Goal: Task Accomplishment & Management: Use online tool/utility

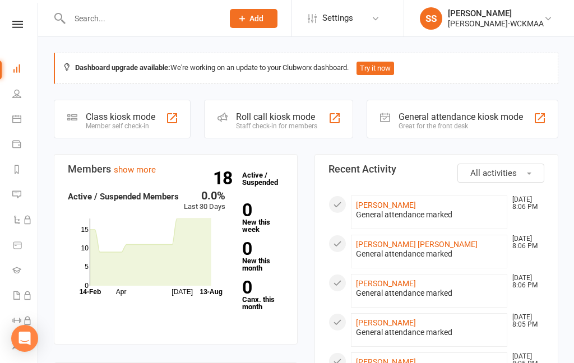
scroll to position [0, 1]
click at [13, 73] on link "Dashboard" at bounding box center [24, 69] width 25 height 25
click at [7, 21] on link at bounding box center [18, 24] width 40 height 7
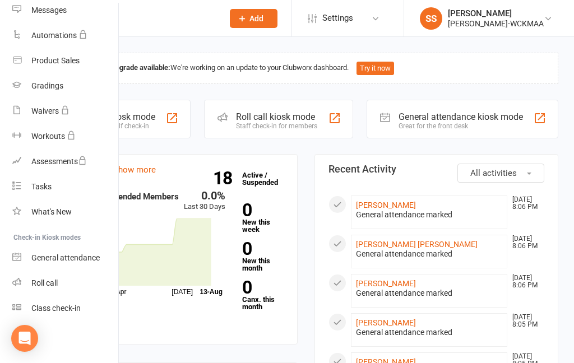
scroll to position [176, 1]
click at [45, 314] on link "Class check-in" at bounding box center [65, 308] width 106 height 25
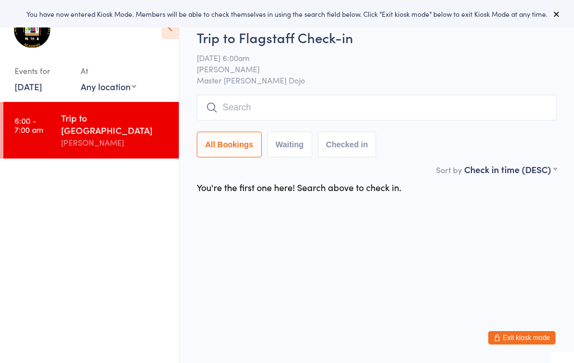
click at [505, 342] on button "Exit kiosk mode" at bounding box center [521, 337] width 67 height 13
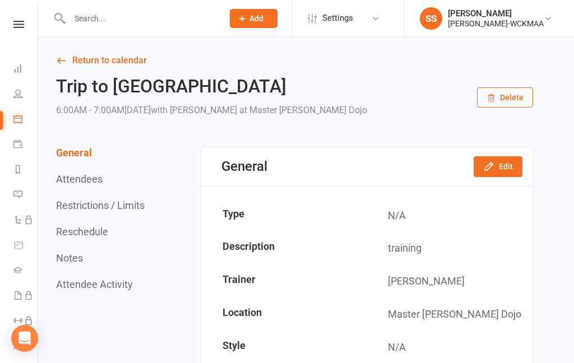
click at [15, 25] on icon at bounding box center [18, 24] width 11 height 7
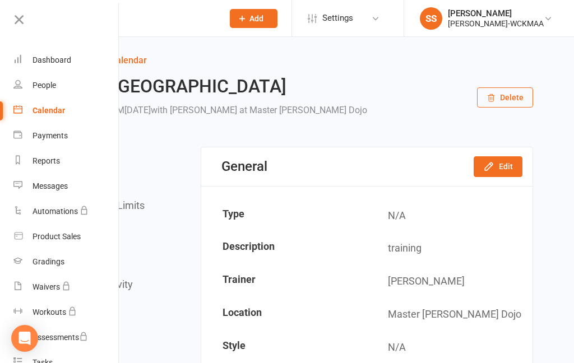
click at [23, 239] on icon at bounding box center [18, 236] width 10 height 10
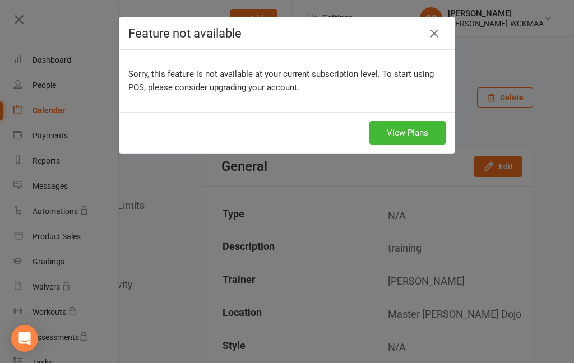
click at [427, 45] on div "Feature not available" at bounding box center [286, 33] width 335 height 32
click at [429, 28] on icon "button" at bounding box center [433, 33] width 13 height 13
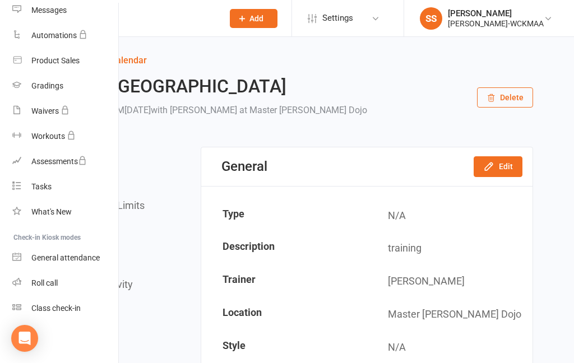
scroll to position [176, 1]
click at [41, 254] on div "General attendance" at bounding box center [65, 257] width 68 height 9
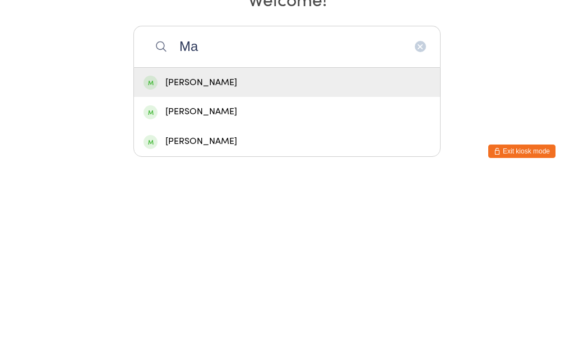
type input "M"
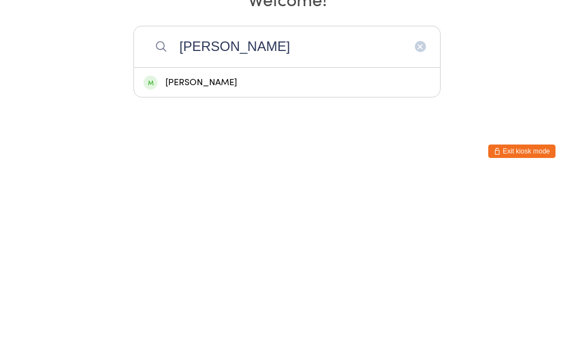
type input "Amy"
click at [290, 262] on div "[PERSON_NAME]" at bounding box center [286, 269] width 287 height 15
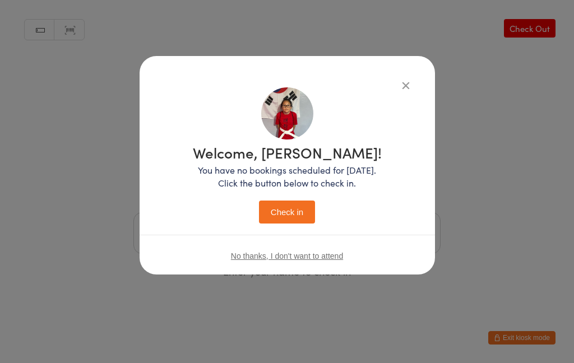
click at [300, 201] on button "Check in" at bounding box center [287, 212] width 56 height 23
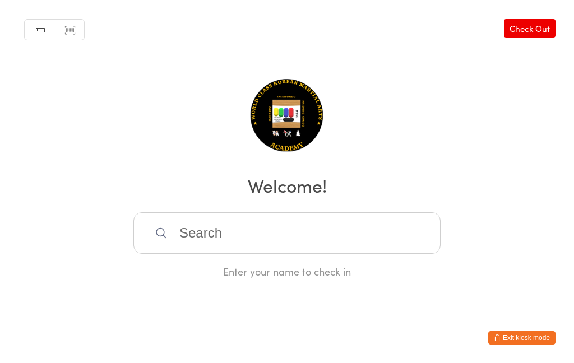
click at [275, 254] on input "search" at bounding box center [286, 232] width 307 height 41
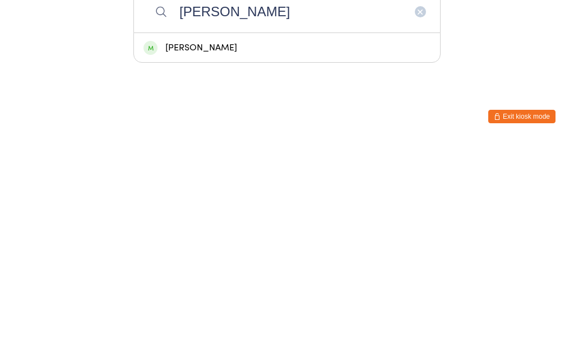
type input "Abrahan"
click at [296, 262] on div "Abrahan calderon Encizo" at bounding box center [286, 269] width 287 height 15
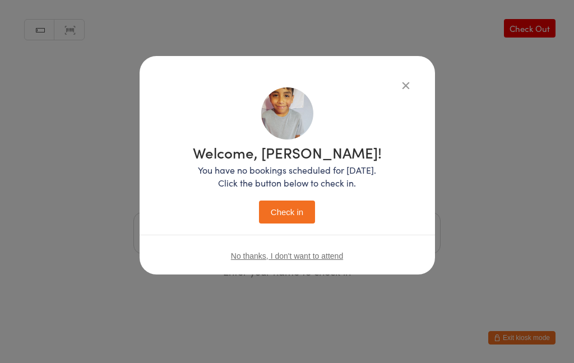
click at [296, 207] on button "Check in" at bounding box center [287, 212] width 56 height 23
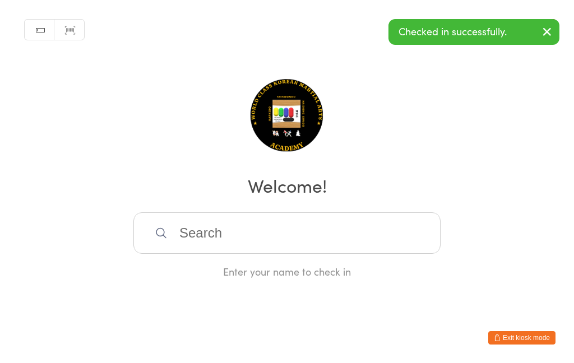
click at [388, 230] on input "search" at bounding box center [286, 232] width 307 height 41
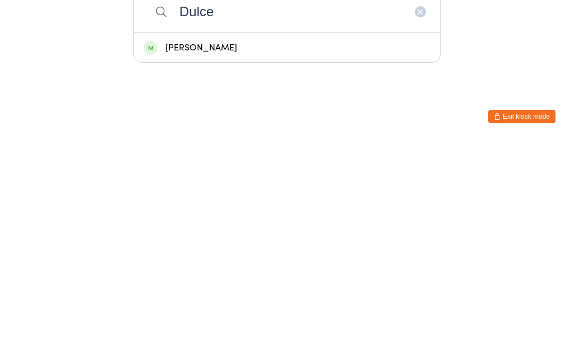
type input "Dulce"
click at [359, 254] on div "Dulce calderon Encizo" at bounding box center [287, 269] width 306 height 30
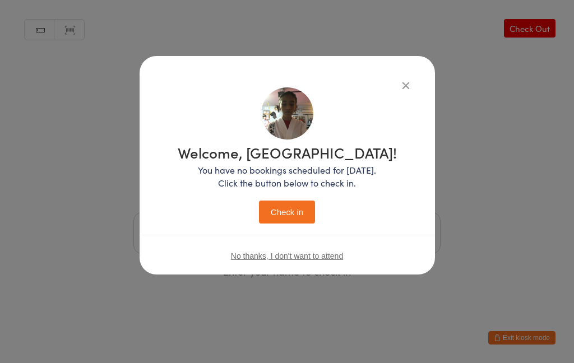
click at [289, 201] on button "Check in" at bounding box center [287, 212] width 56 height 23
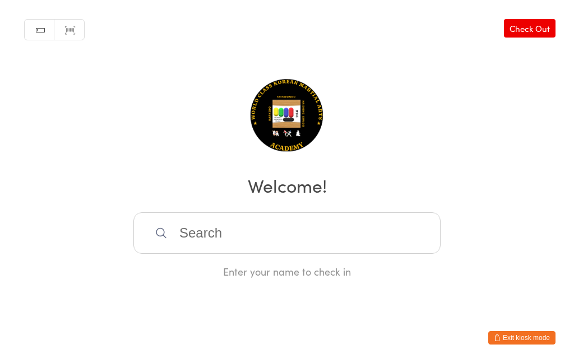
click at [292, 254] on input "search" at bounding box center [286, 232] width 307 height 41
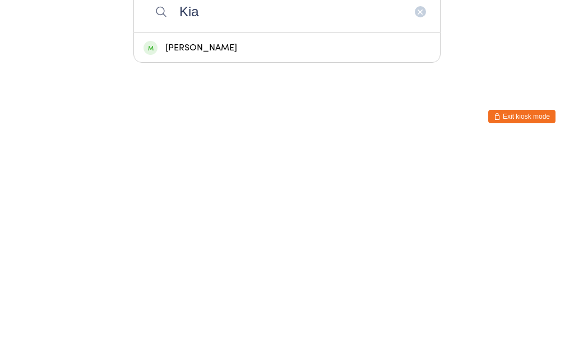
type input "Kia"
click at [221, 262] on div "Kiara Montoya" at bounding box center [286, 269] width 287 height 15
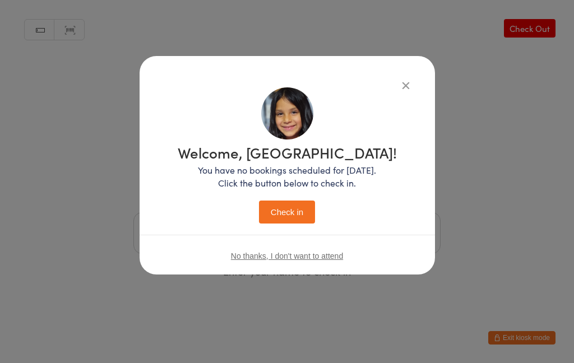
click at [298, 211] on button "Check in" at bounding box center [287, 212] width 56 height 23
